Goal: Information Seeking & Learning: Learn about a topic

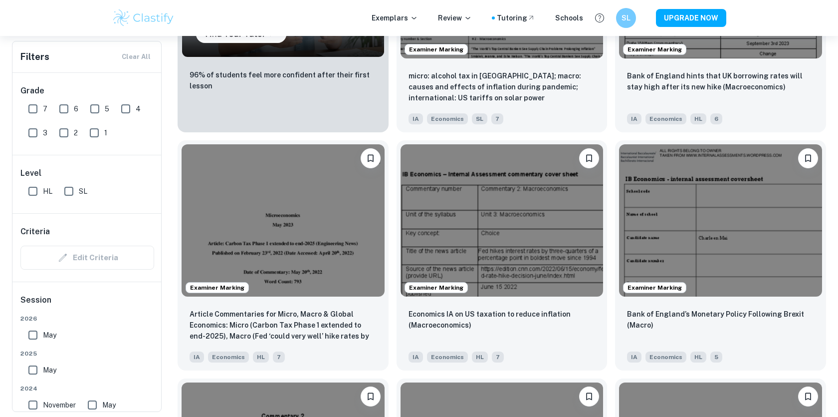
scroll to position [920, 0]
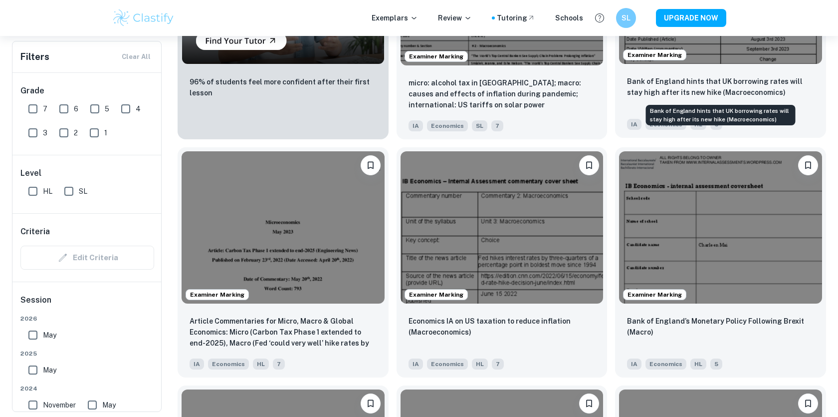
click at [751, 79] on p "Bank of England hints that UK borrowing rates will stay high after its new hike…" at bounding box center [720, 87] width 187 height 22
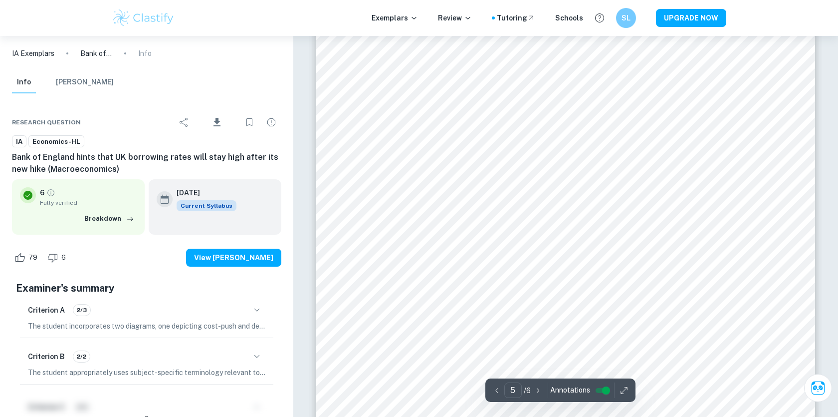
scroll to position [3041, 0]
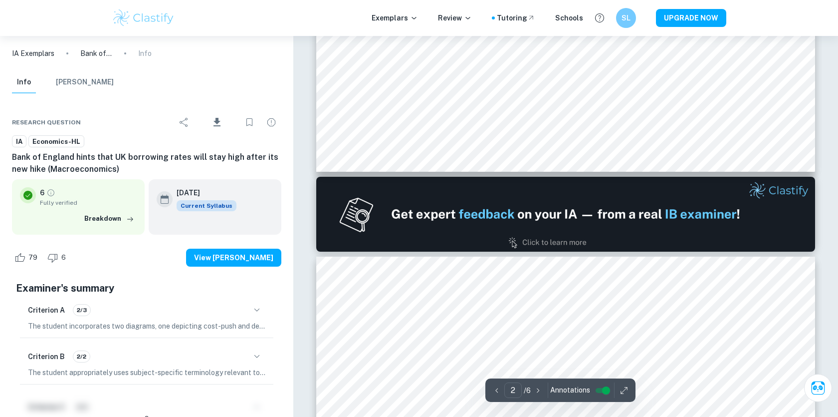
type input "1"
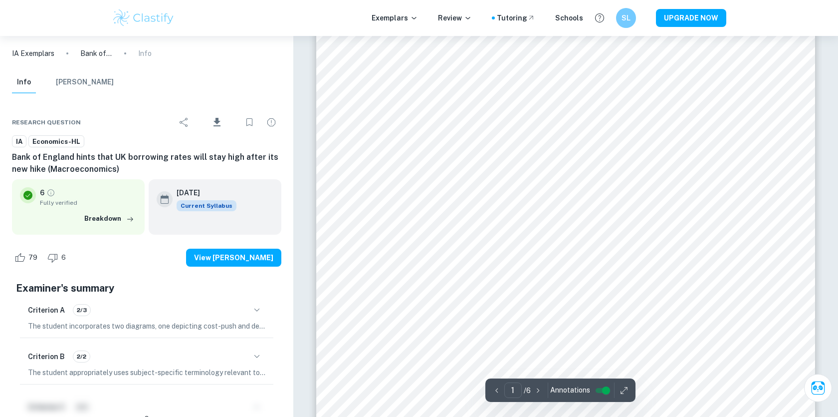
scroll to position [0, 0]
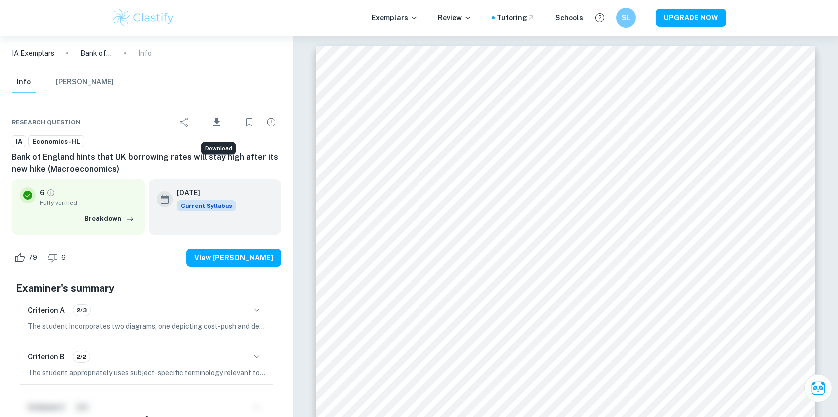
click at [217, 116] on icon "Download" at bounding box center [217, 122] width 12 height 12
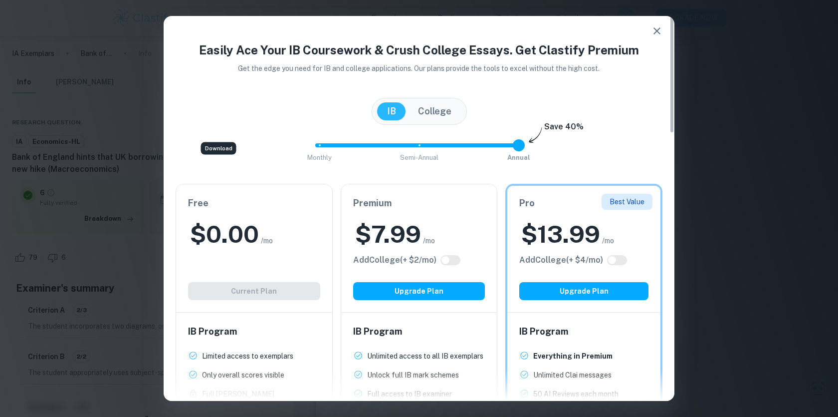
click at [419, 148] on span "Monthly Semi-Annual Annual" at bounding box center [419, 145] width 200 height 17
click at [321, 144] on span at bounding box center [365, 145] width 100 height 4
type input "0"
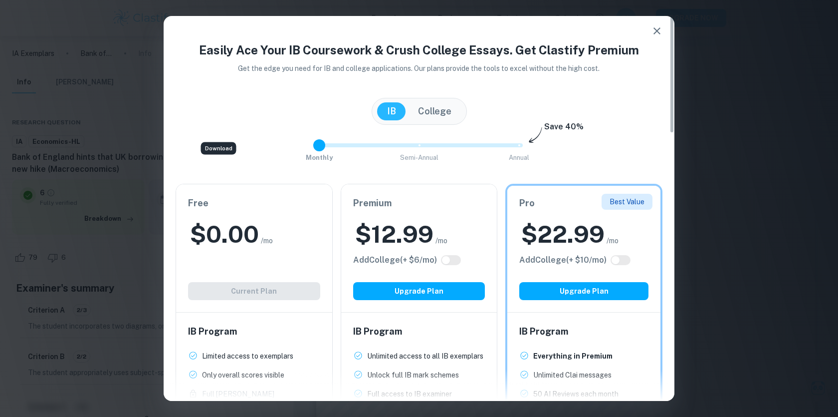
click at [657, 28] on icon "button" at bounding box center [657, 31] width 12 height 12
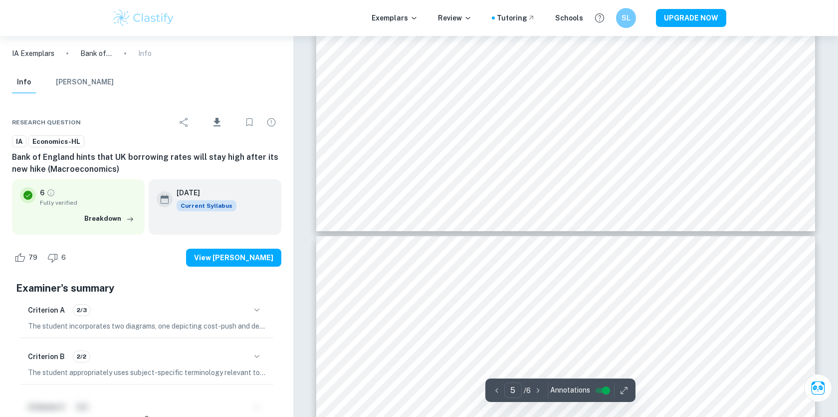
scroll to position [3515, 0]
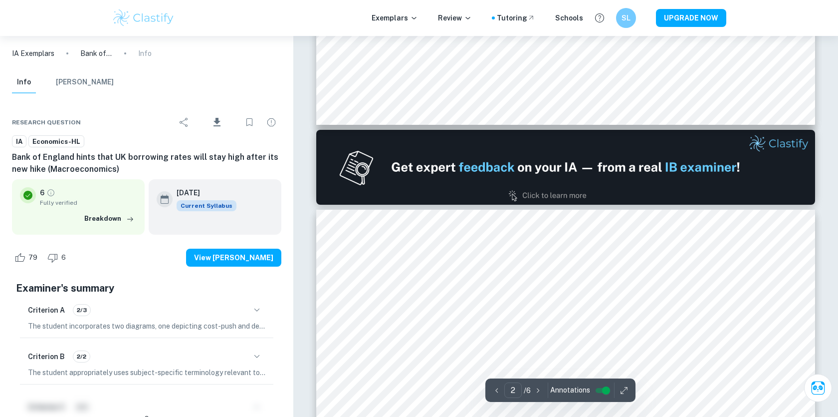
type input "1"
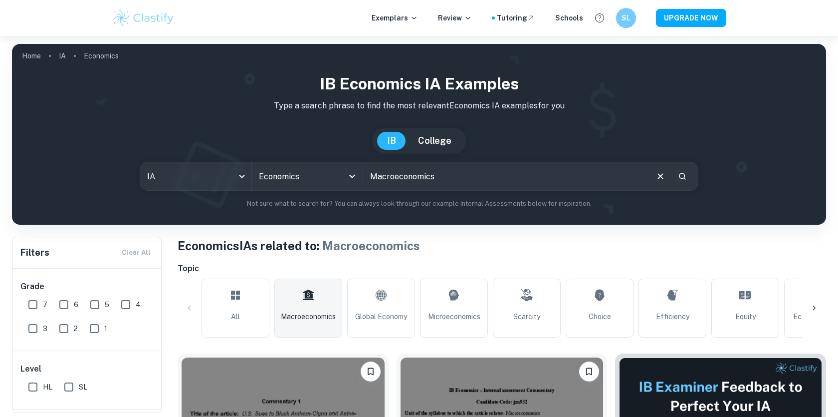
click at [466, 176] on input "Macroeconomics" at bounding box center [505, 176] width 284 height 28
drag, startPoint x: 466, startPoint y: 176, endPoint x: 334, endPoint y: 176, distance: 131.7
click at [334, 176] on div "IA ia All Subjects Economics All Subjects Macroeconomics ​" at bounding box center [419, 176] width 559 height 29
drag, startPoint x: 443, startPoint y: 178, endPoint x: 371, endPoint y: 177, distance: 72.3
click at [370, 177] on input "Macroeconomics" at bounding box center [505, 176] width 284 height 28
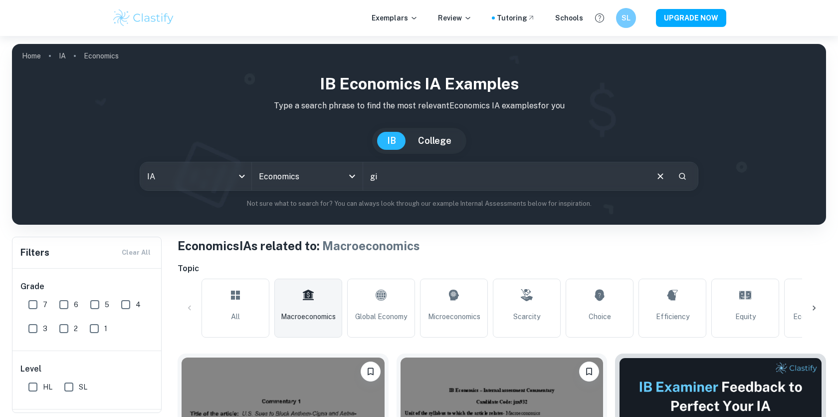
type input "g"
type input "m"
type input "goverment borrowing"
click at [684, 180] on icon "Search" at bounding box center [682, 176] width 9 height 9
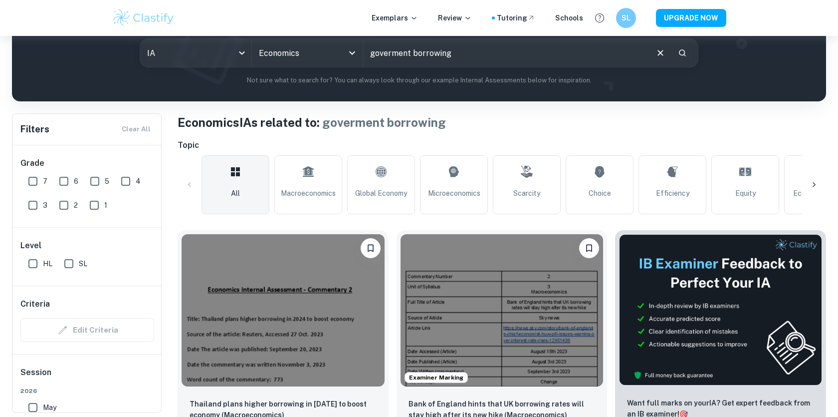
scroll to position [160, 0]
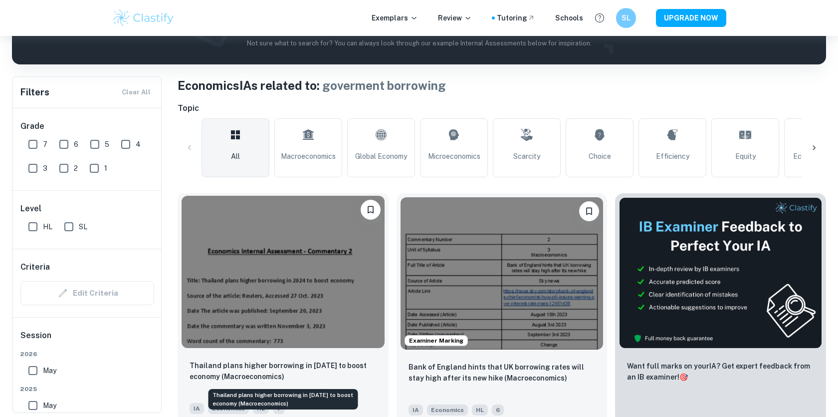
click at [263, 369] on p "Thailand plans higher borrowing in [DATE] to boost economy (Macroeconomics)" at bounding box center [283, 371] width 187 height 22
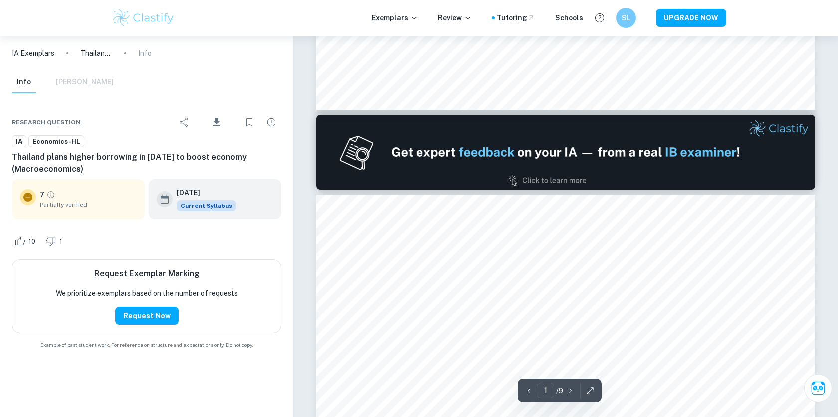
type input "2"
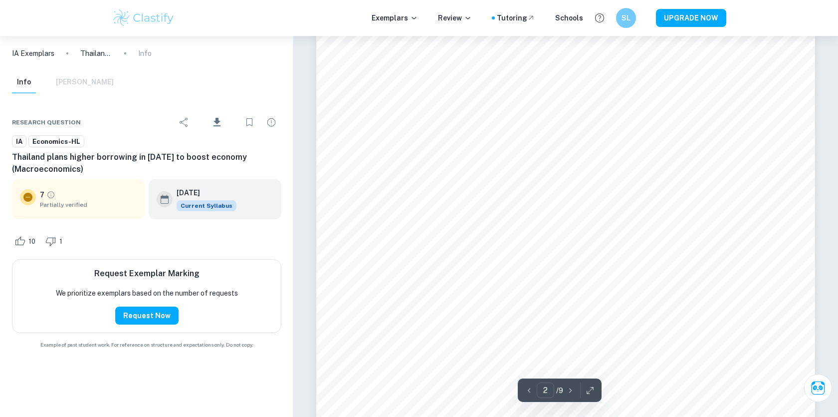
scroll to position [1084, 0]
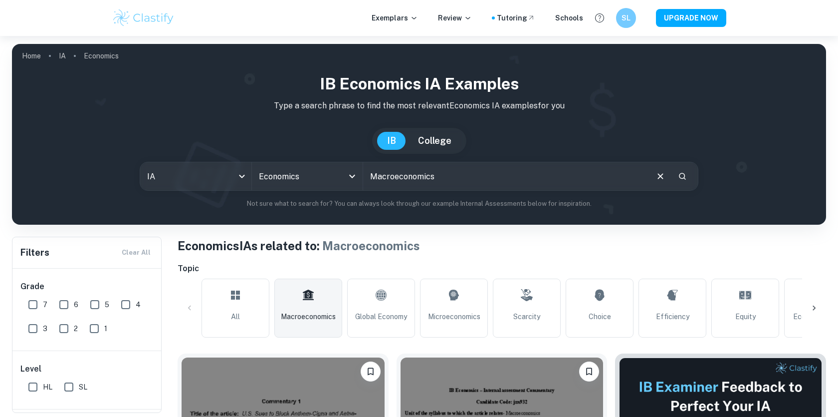
drag, startPoint x: 463, startPoint y: 172, endPoint x: 368, endPoint y: 172, distance: 95.8
click at [368, 172] on input "Macroeconomics" at bounding box center [505, 176] width 284 height 28
type input "goverment borrowing"
click at [679, 177] on icon "Search" at bounding box center [682, 176] width 7 height 7
